Goal: Task Accomplishment & Management: Complete application form

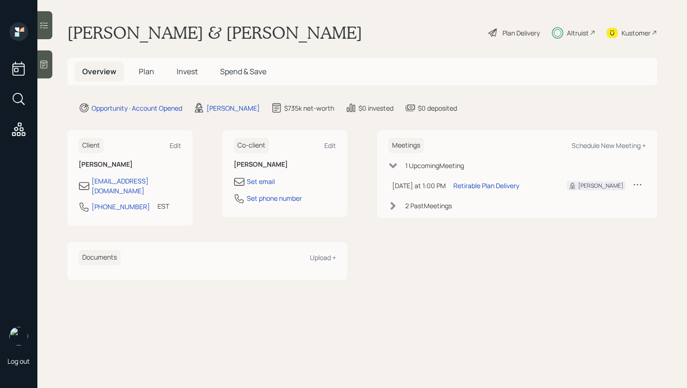
click at [184, 65] on h5 "Invest" at bounding box center [187, 72] width 36 height 20
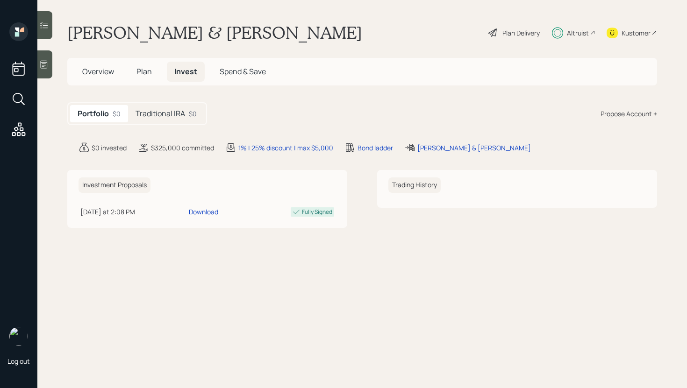
click at [168, 111] on h5 "Traditional IRA" at bounding box center [160, 113] width 50 height 9
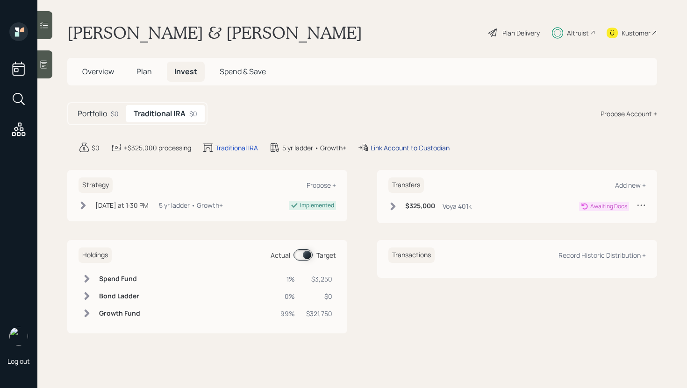
click at [408, 147] on div "Link Account to Custodian" at bounding box center [409, 148] width 79 height 10
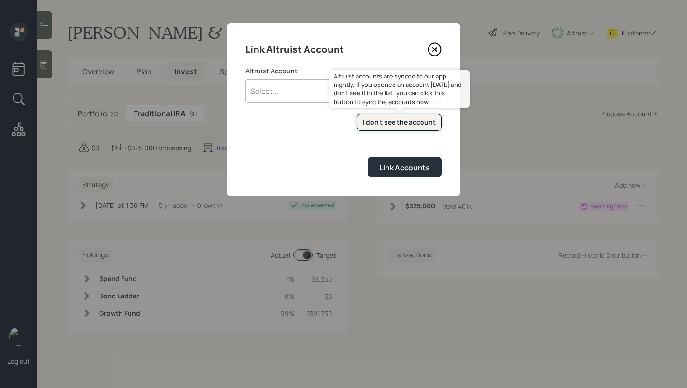
click at [374, 122] on div "I don't see the account" at bounding box center [399, 122] width 73 height 9
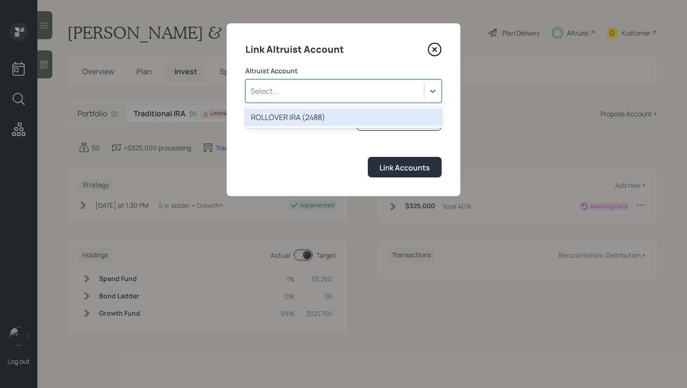
click at [351, 92] on div "Select..." at bounding box center [335, 91] width 178 height 16
click at [323, 115] on div "ROLLOVER IRA (2488)" at bounding box center [343, 117] width 196 height 18
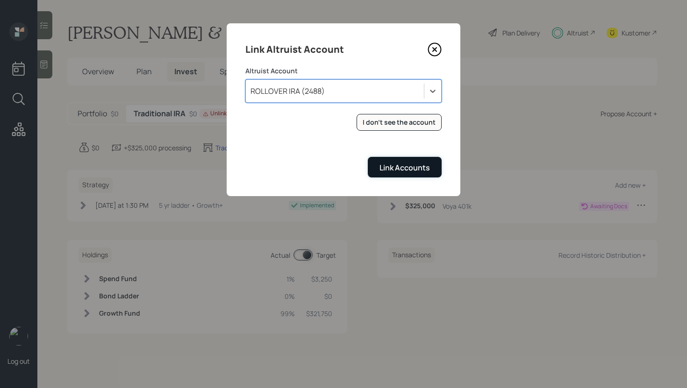
click at [402, 165] on div "Link Accounts" at bounding box center [404, 168] width 50 height 10
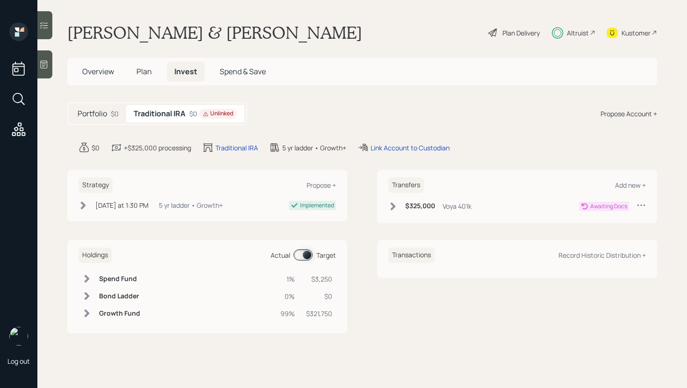
click at [395, 206] on icon at bounding box center [392, 206] width 9 height 9
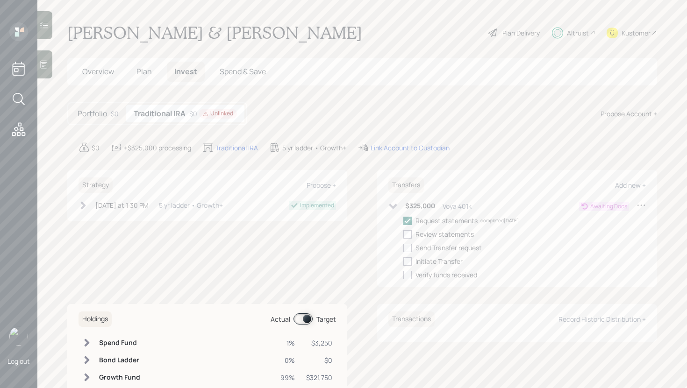
click at [93, 205] on div "Today at 1:30 PM Wednesday, October 1, 2025 1:30 PM EDT 5 yr ladder • Growth+" at bounding box center [150, 205] width 144 height 10
click at [97, 120] on div "Portfolio $0" at bounding box center [98, 113] width 56 height 17
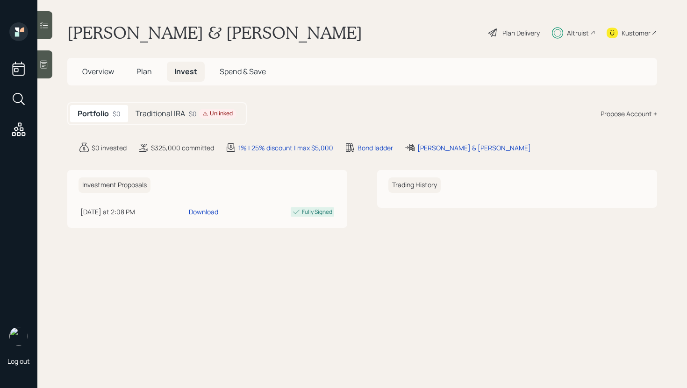
click at [159, 116] on h5 "Traditional IRA" at bounding box center [160, 113] width 50 height 9
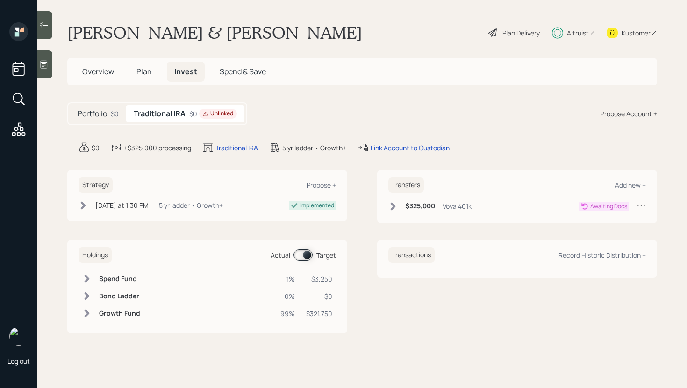
click at [200, 110] on div "$0 Unlinked" at bounding box center [213, 114] width 48 height 10
click at [114, 116] on div "$0" at bounding box center [115, 114] width 8 height 10
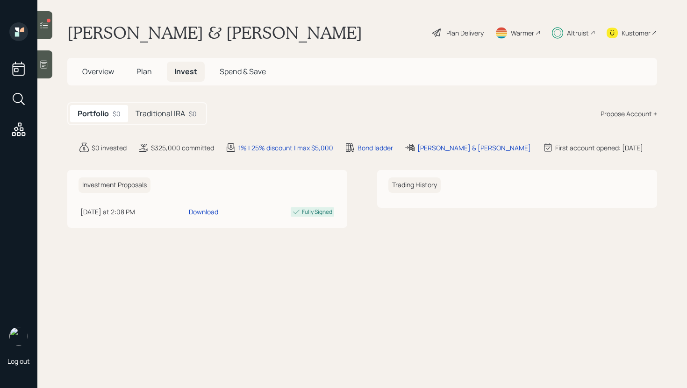
click at [44, 65] on icon at bounding box center [44, 65] width 7 height 8
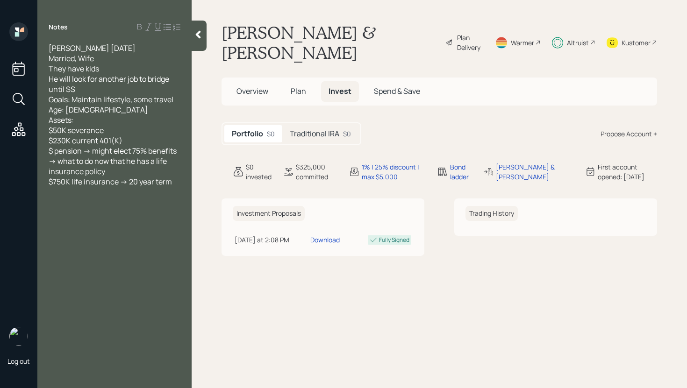
click at [207, 39] on main "[PERSON_NAME] & [PERSON_NAME] Plan Delivery Warmer Altruist Kustomer Overview P…" at bounding box center [439, 194] width 495 height 388
click at [198, 38] on icon at bounding box center [197, 34] width 9 height 9
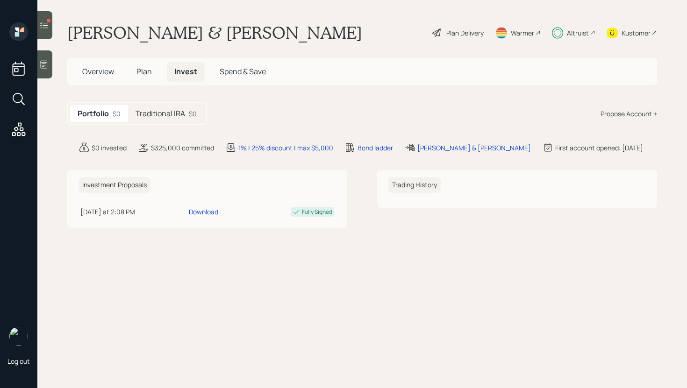
click at [159, 112] on h5 "Traditional IRA" at bounding box center [160, 113] width 50 height 9
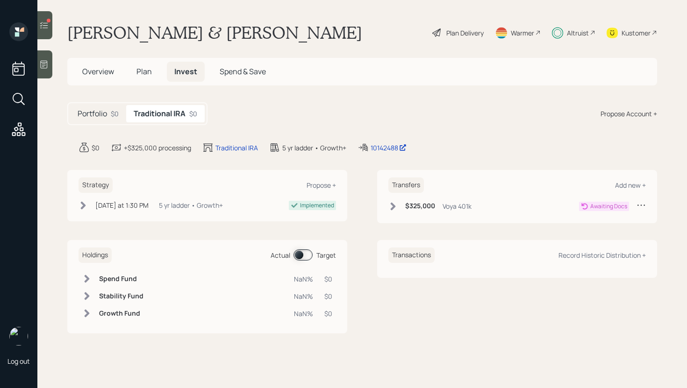
click at [104, 111] on h5 "Portfolio" at bounding box center [92, 113] width 29 height 9
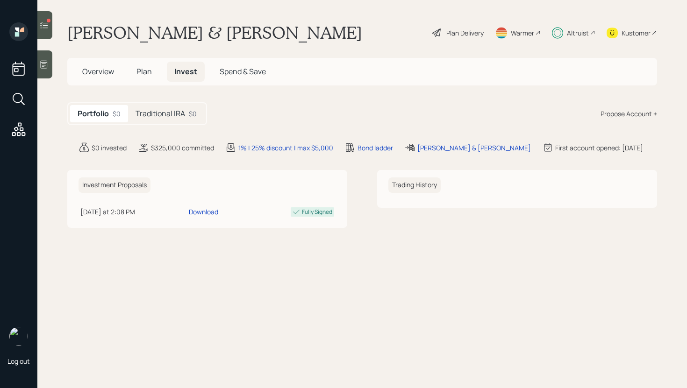
click at [159, 107] on div "Traditional IRA $0" at bounding box center [166, 113] width 76 height 17
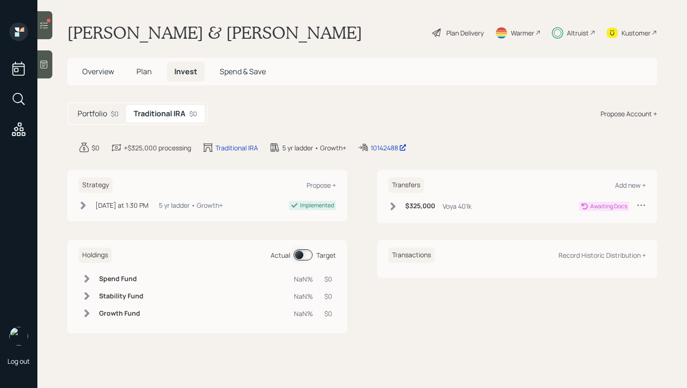
click at [134, 71] on h5 "Plan" at bounding box center [144, 72] width 30 height 20
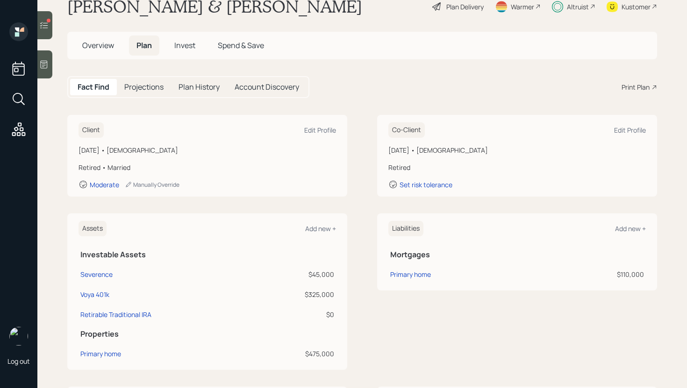
scroll to position [29, 0]
